Goal: Transaction & Acquisition: Purchase product/service

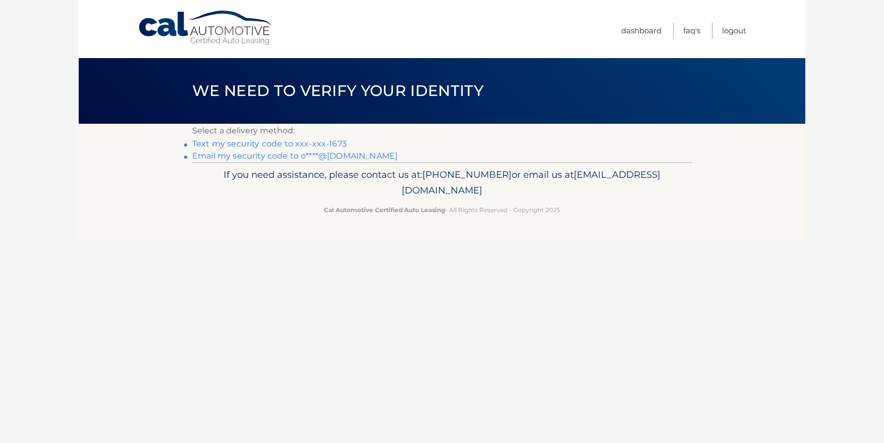
click at [256, 142] on link "Text my security code to xxx-xxx-1673" at bounding box center [269, 144] width 154 height 10
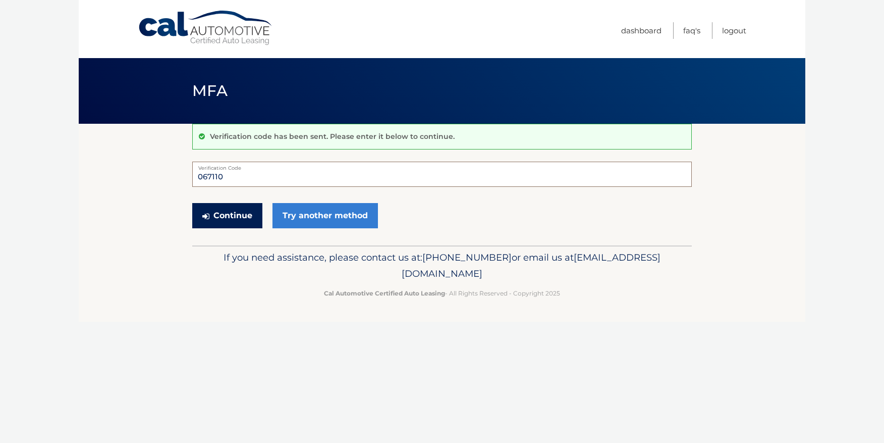
type input "067110"
click at [224, 211] on button "Continue" at bounding box center [227, 215] width 70 height 25
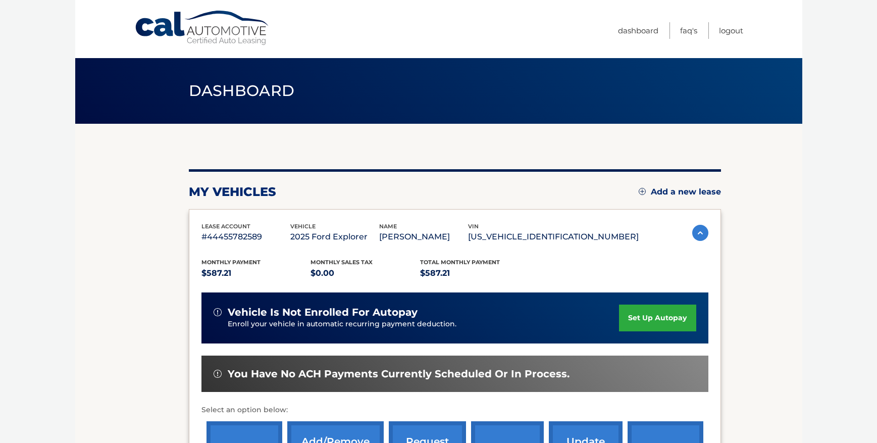
scroll to position [81, 0]
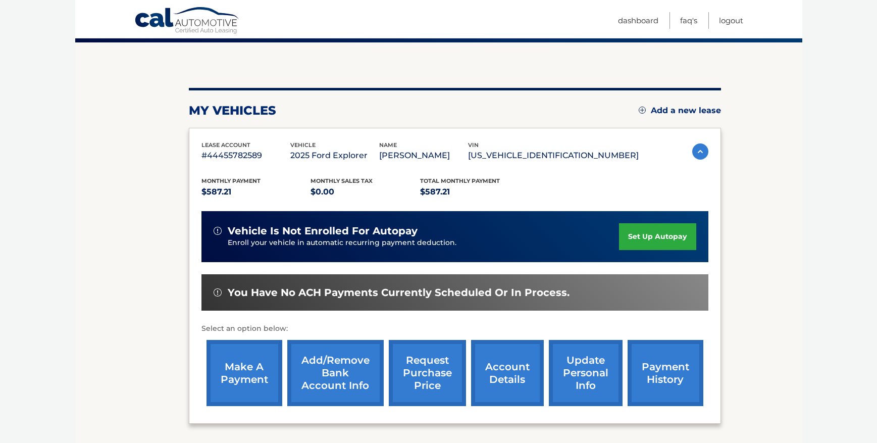
click at [245, 369] on link "make a payment" at bounding box center [244, 373] width 76 height 66
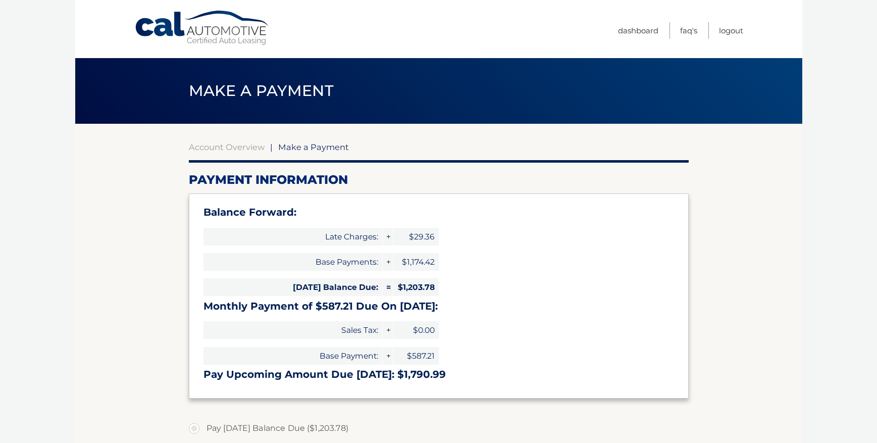
select select "NjMyZGNkYWItZjE3OC00YTg3LTlkYmMtN2Y4NDY1NWMyZDJk"
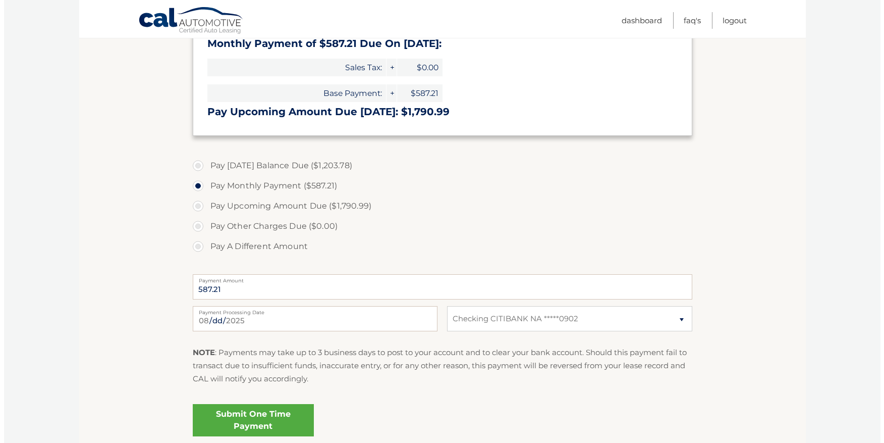
scroll to position [265, 0]
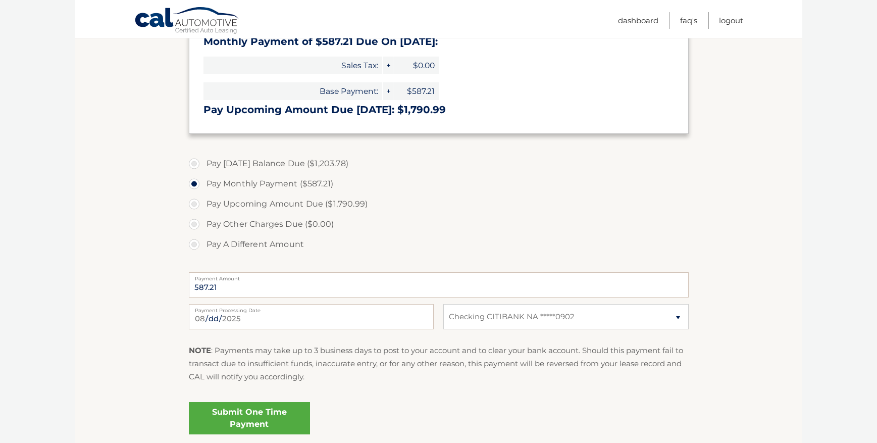
click at [244, 413] on link "Submit One Time Payment" at bounding box center [249, 418] width 121 height 32
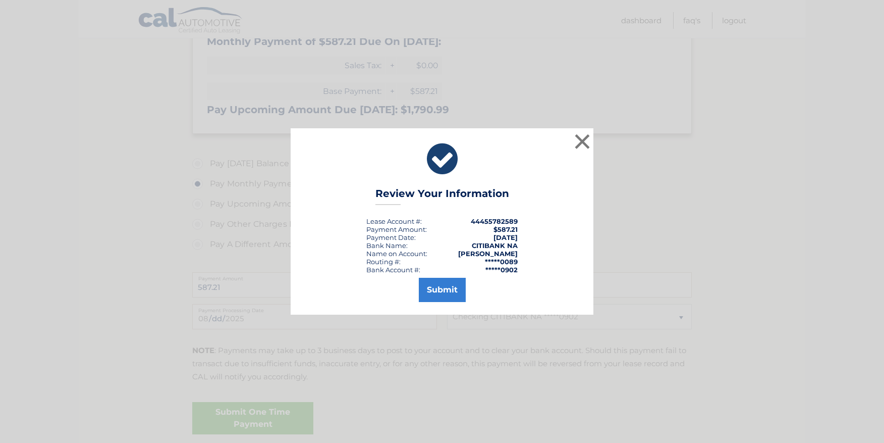
click at [446, 286] on button "Submit" at bounding box center [442, 290] width 47 height 24
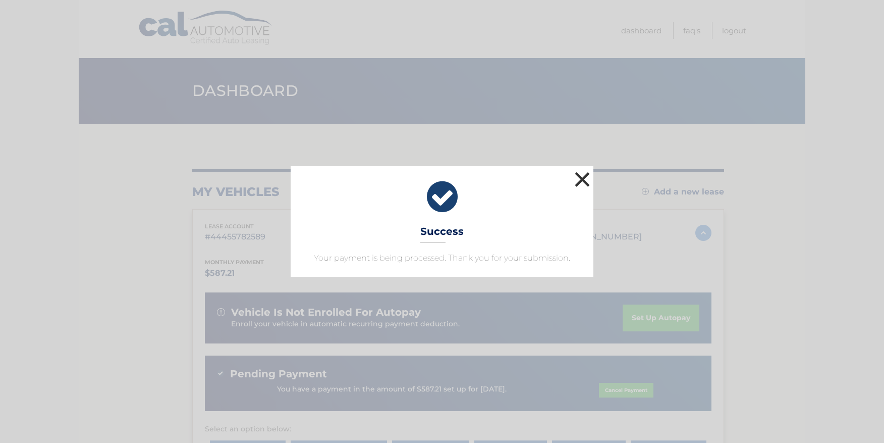
click at [581, 178] on button "×" at bounding box center [582, 179] width 20 height 20
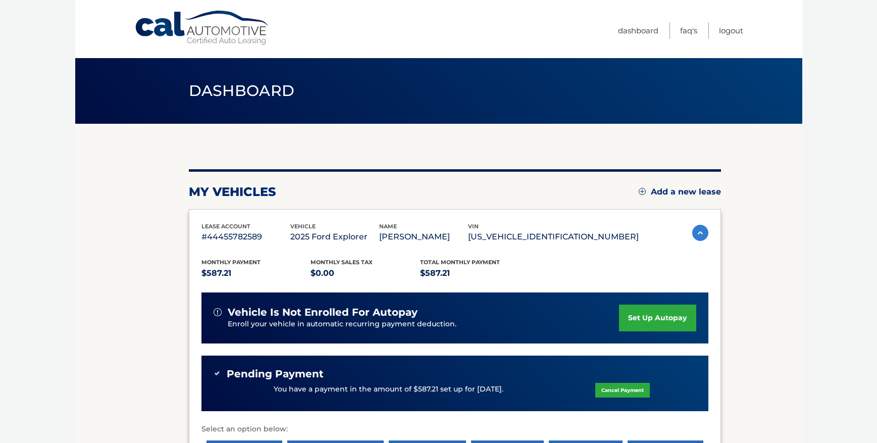
scroll to position [99, 0]
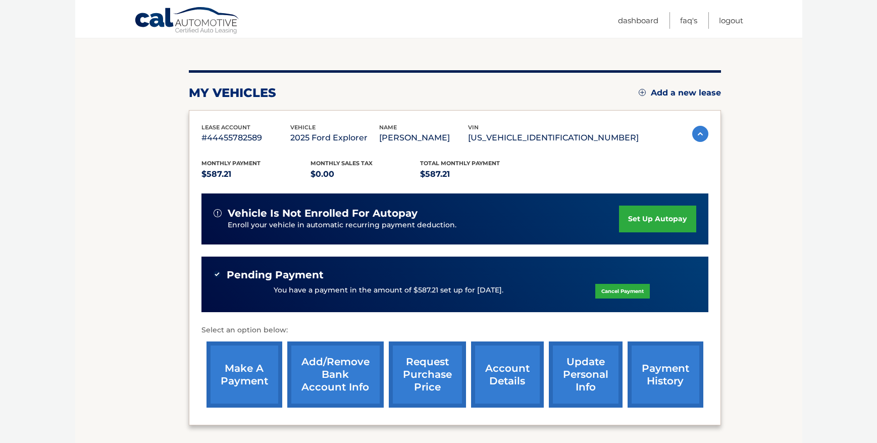
click at [651, 374] on link "payment history" at bounding box center [665, 374] width 76 height 66
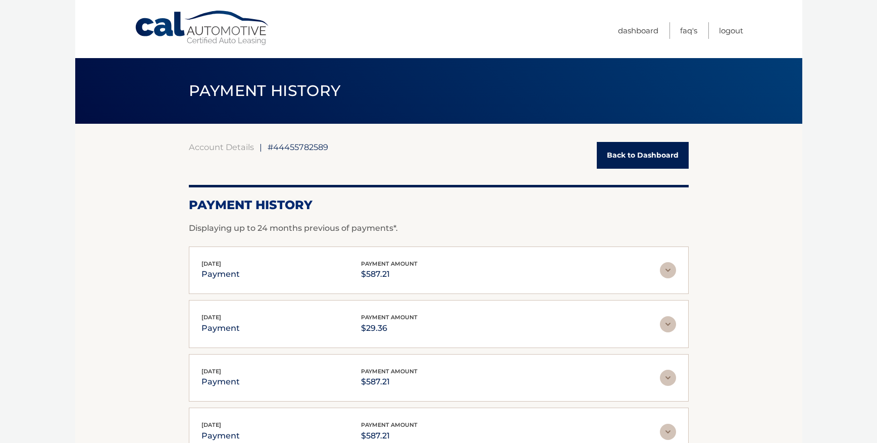
click at [625, 159] on link "Back to Dashboard" at bounding box center [643, 155] width 92 height 27
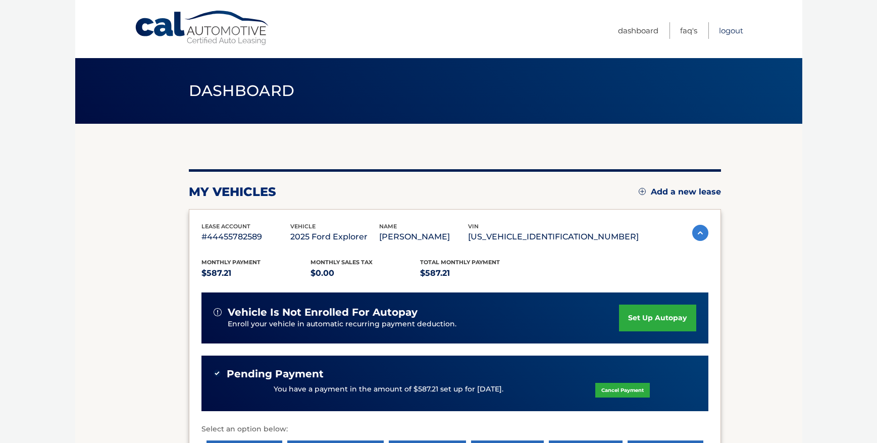
click at [730, 27] on link "Logout" at bounding box center [731, 30] width 24 height 17
